Goal: Task Accomplishment & Management: Use online tool/utility

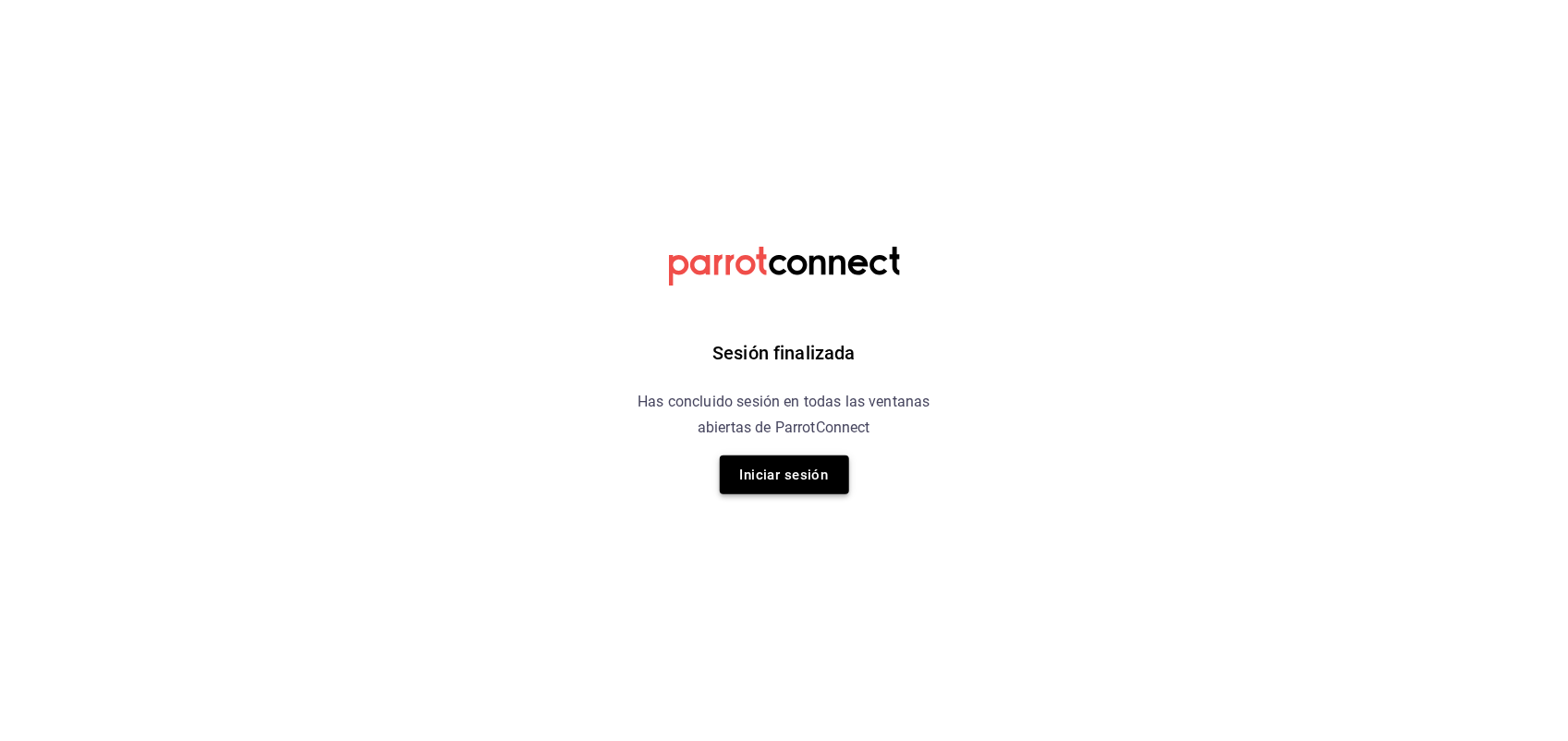
click at [754, 466] on button "Iniciar sesión" at bounding box center [784, 475] width 130 height 39
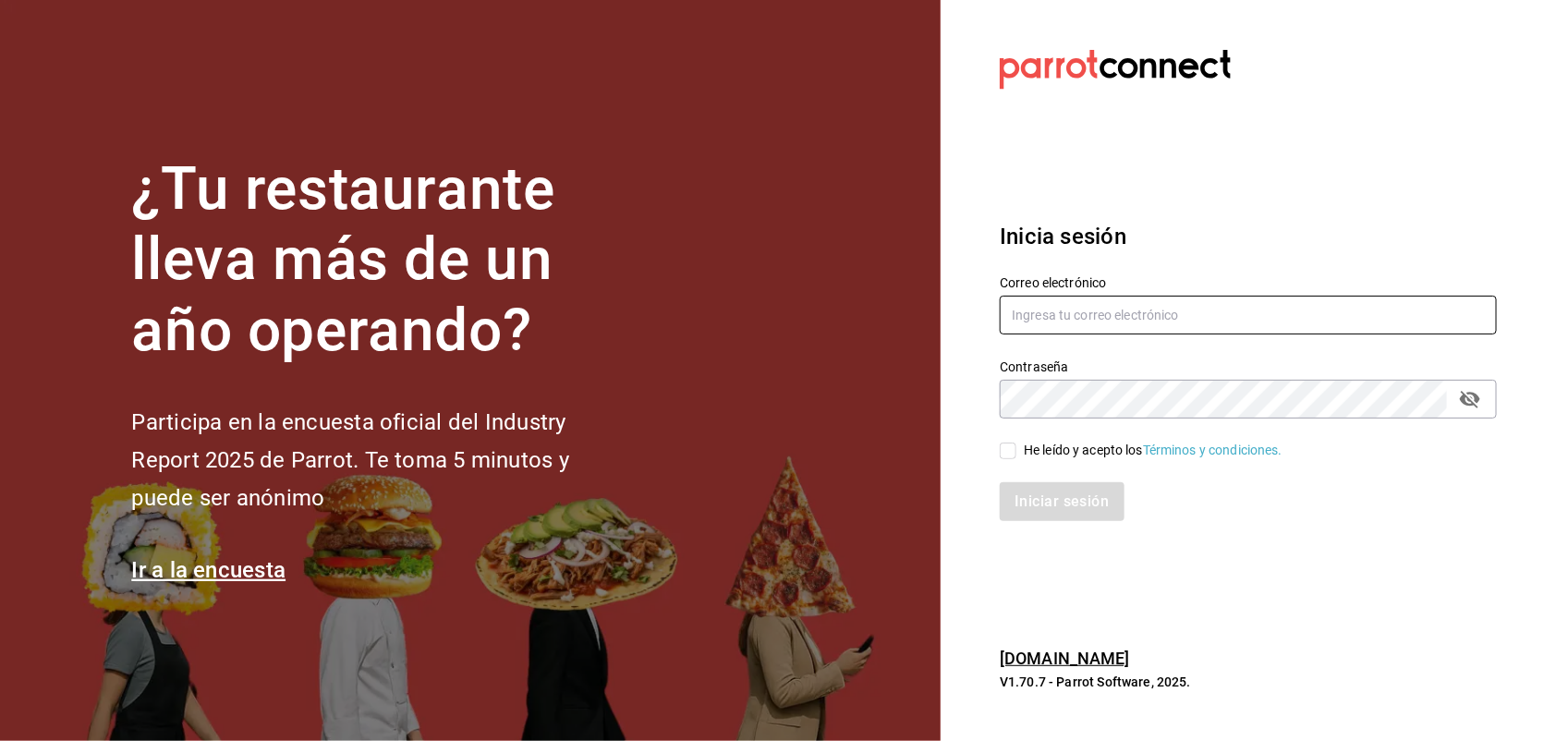
type input "miguelrdn@hotmail.com"
click at [1012, 456] on input "He leído y acepto los Términos y condiciones." at bounding box center [1008, 451] width 16 height 16
checkbox input "true"
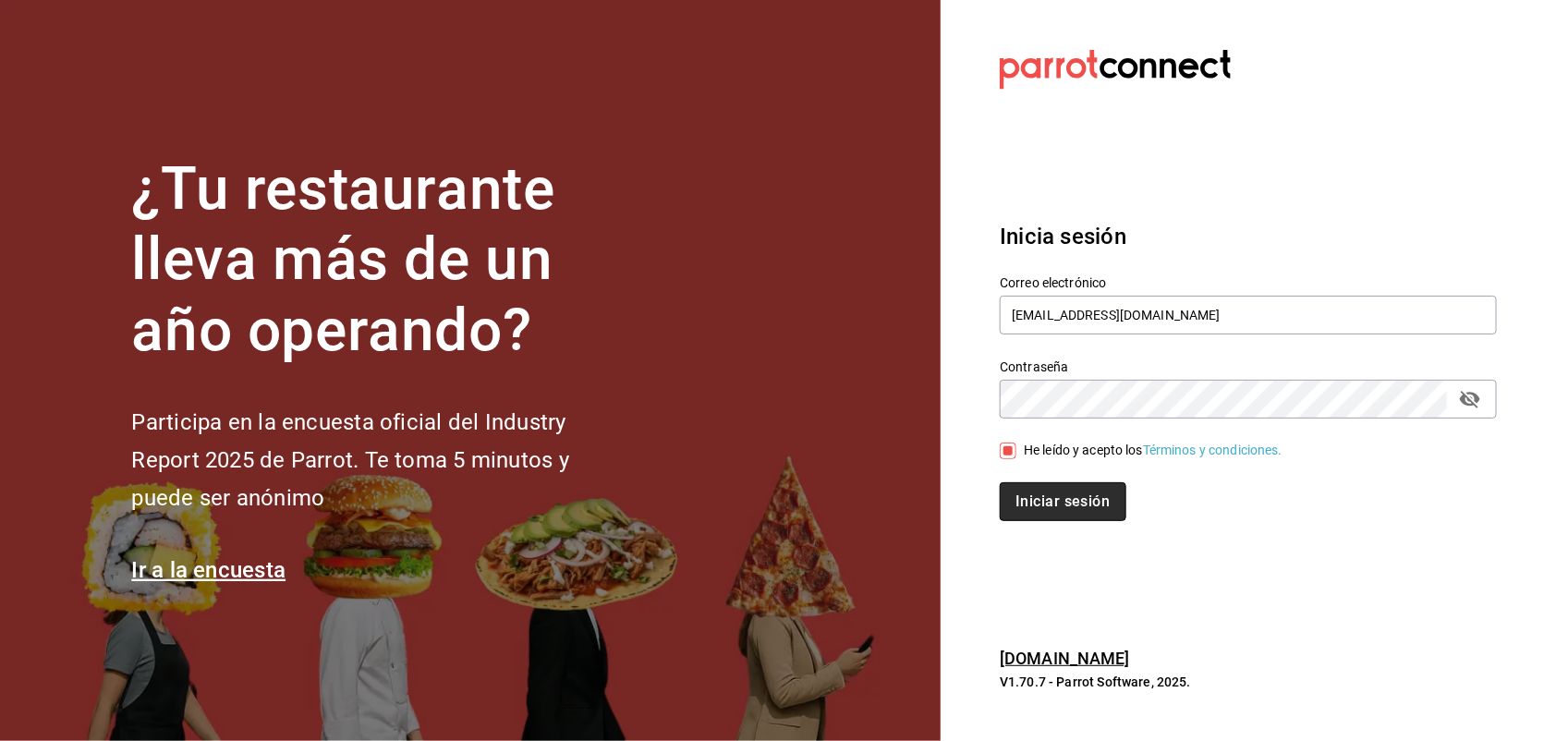
click at [1031, 500] on button "Iniciar sesión" at bounding box center [1063, 502] width 126 height 39
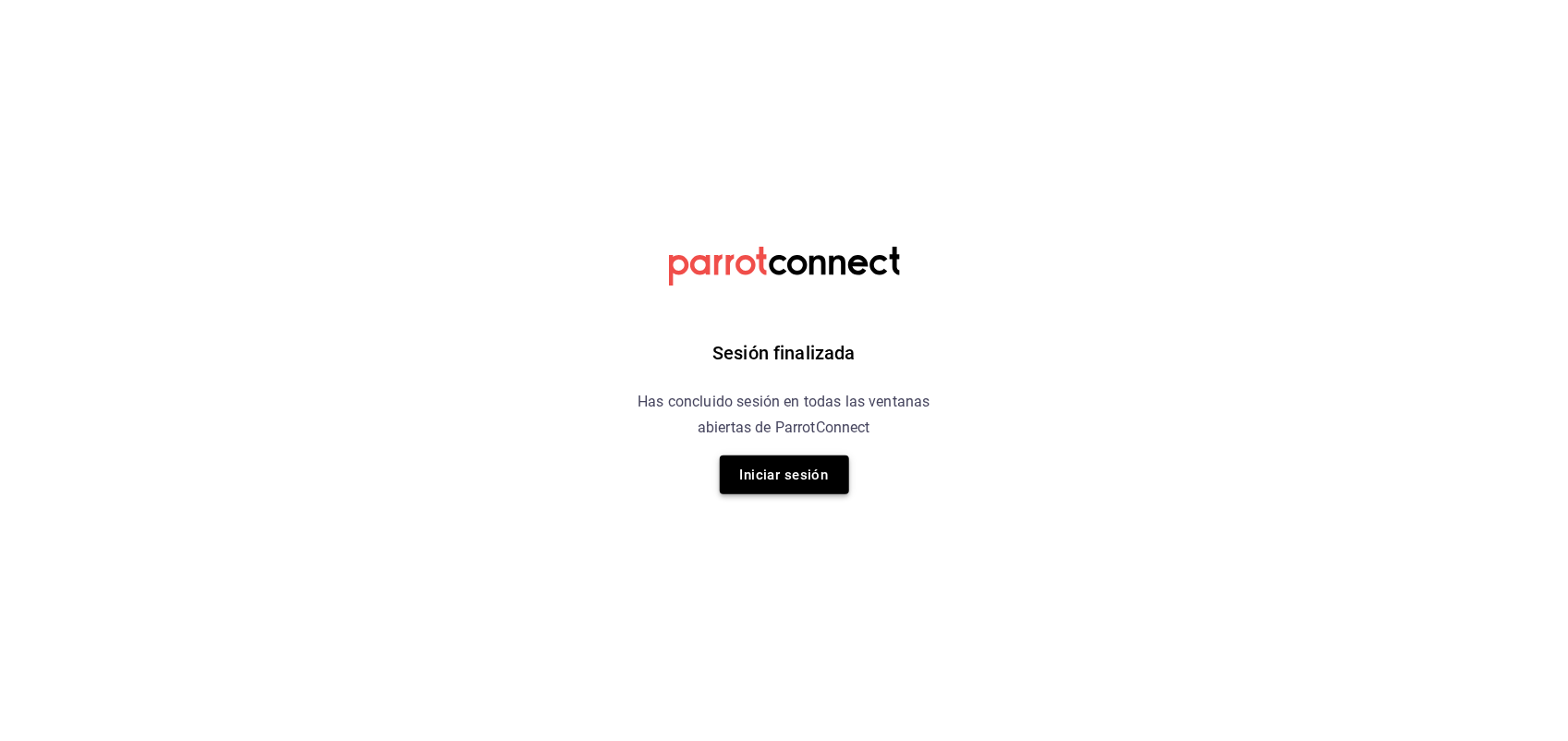
click at [773, 464] on button "Iniciar sesión" at bounding box center [784, 475] width 130 height 39
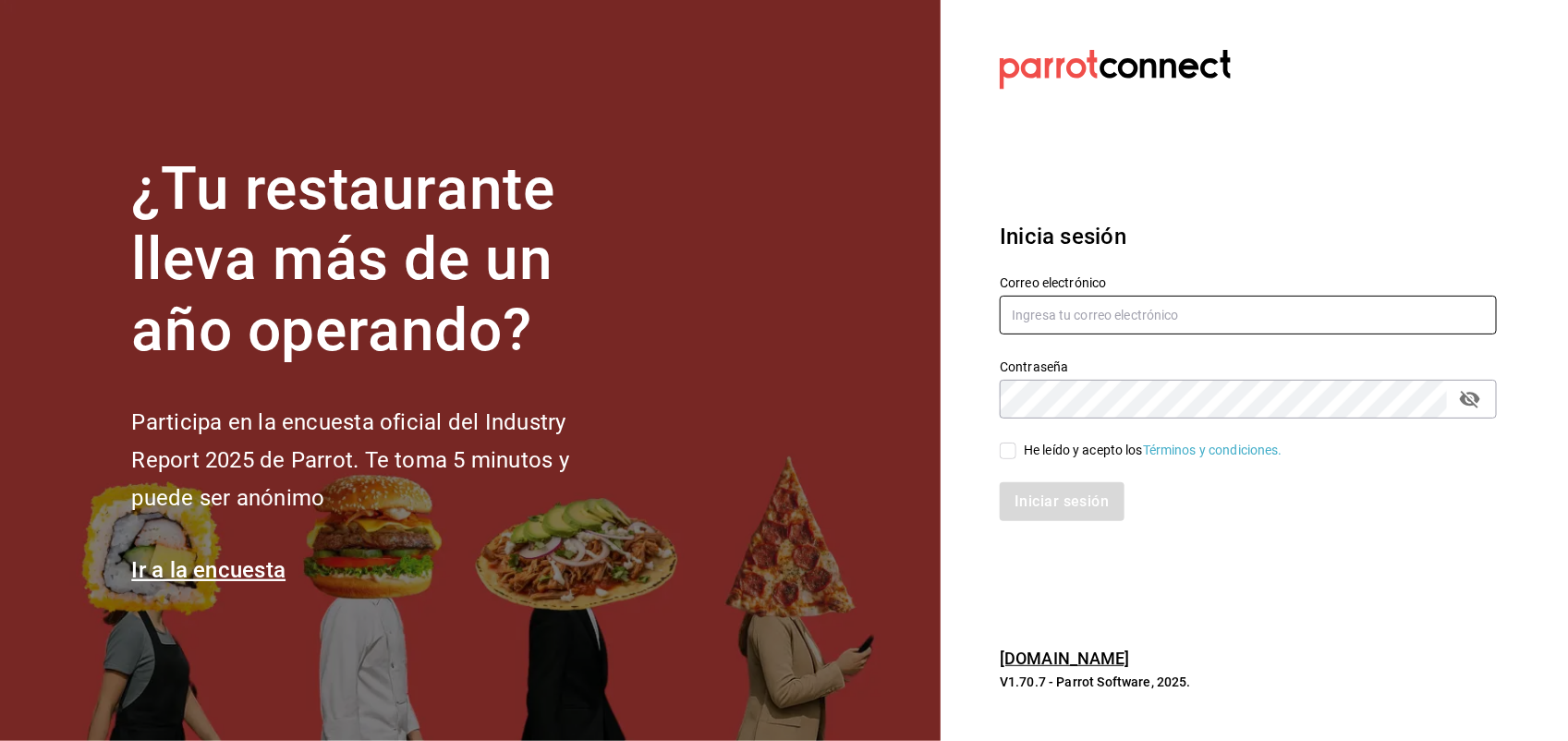
type input "miguelrdn@hotmail.com"
click at [1003, 449] on input "He leído y acepto los Términos y condiciones." at bounding box center [1008, 451] width 16 height 16
checkbox input "true"
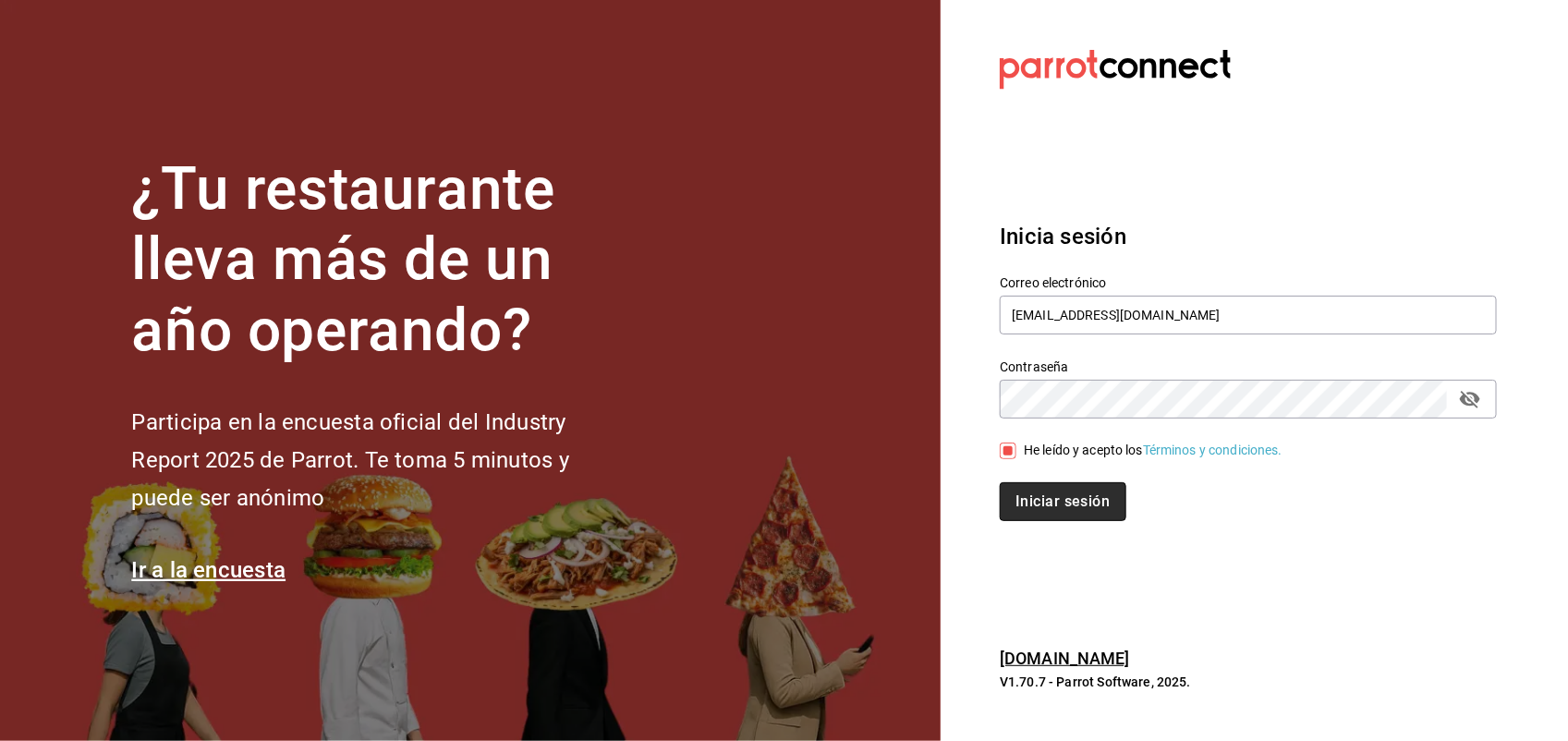
click at [1033, 501] on button "Iniciar sesión" at bounding box center [1063, 502] width 126 height 39
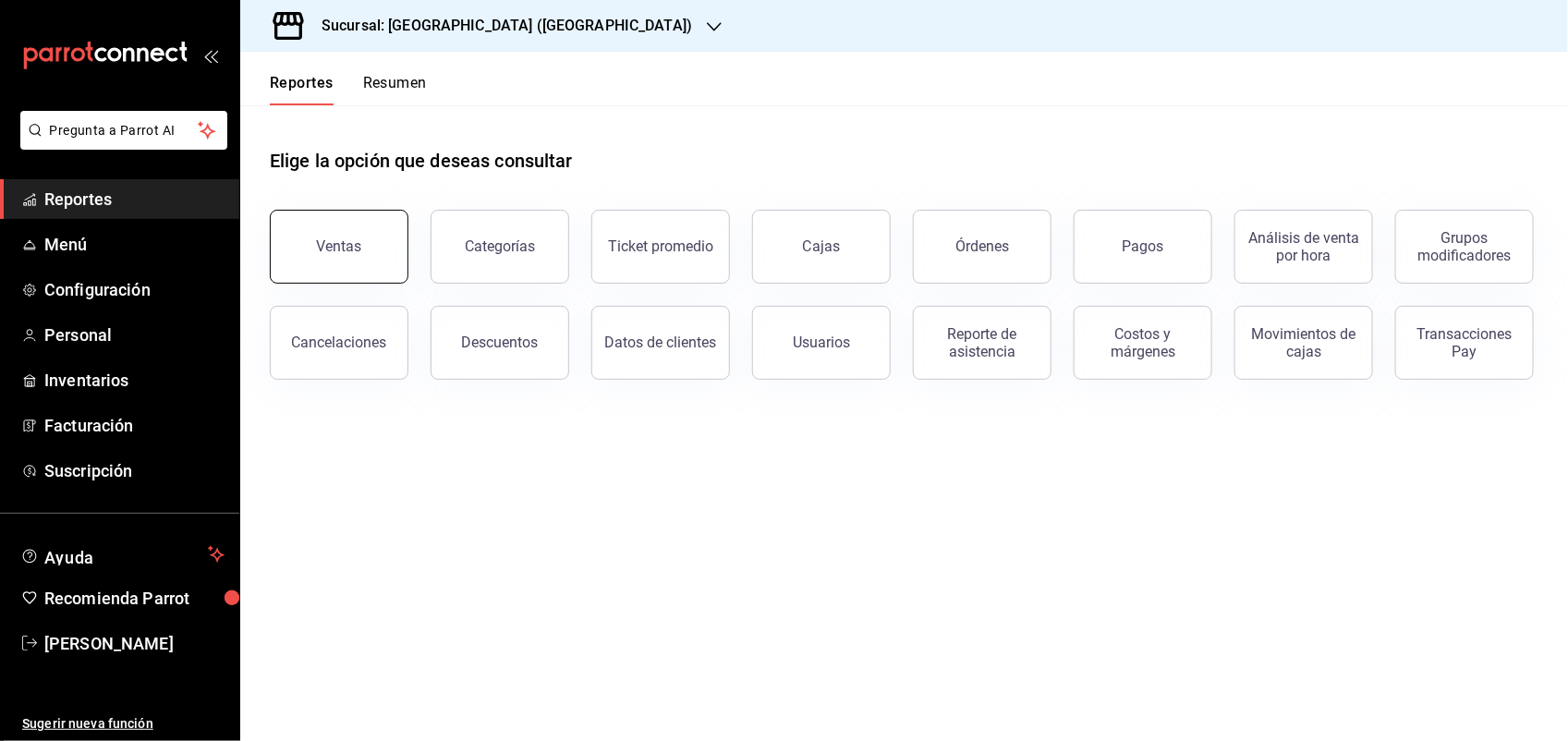
click at [383, 268] on button "Ventas" at bounding box center [339, 247] width 138 height 74
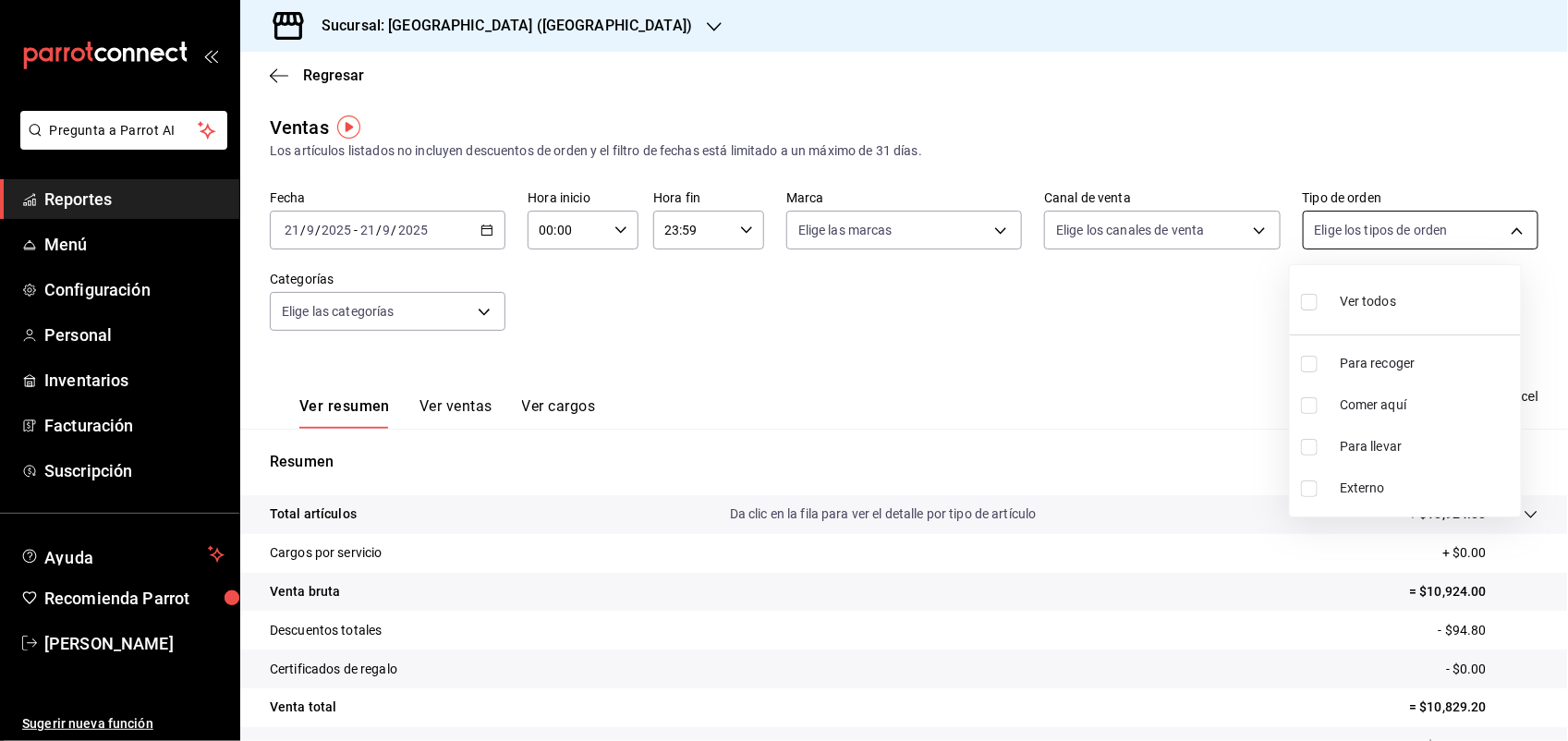
click at [1369, 229] on body "Pregunta a Parrot AI Reportes Menú Configuración Personal Inventarios Facturaci…" at bounding box center [784, 370] width 1568 height 741
click at [1368, 412] on span "Comer aquí" at bounding box center [1427, 405] width 174 height 19
type input "944de7fa-b980-46e6-8959-c915d1be85ee"
checkbox input "true"
